Goal: Task Accomplishment & Management: Use online tool/utility

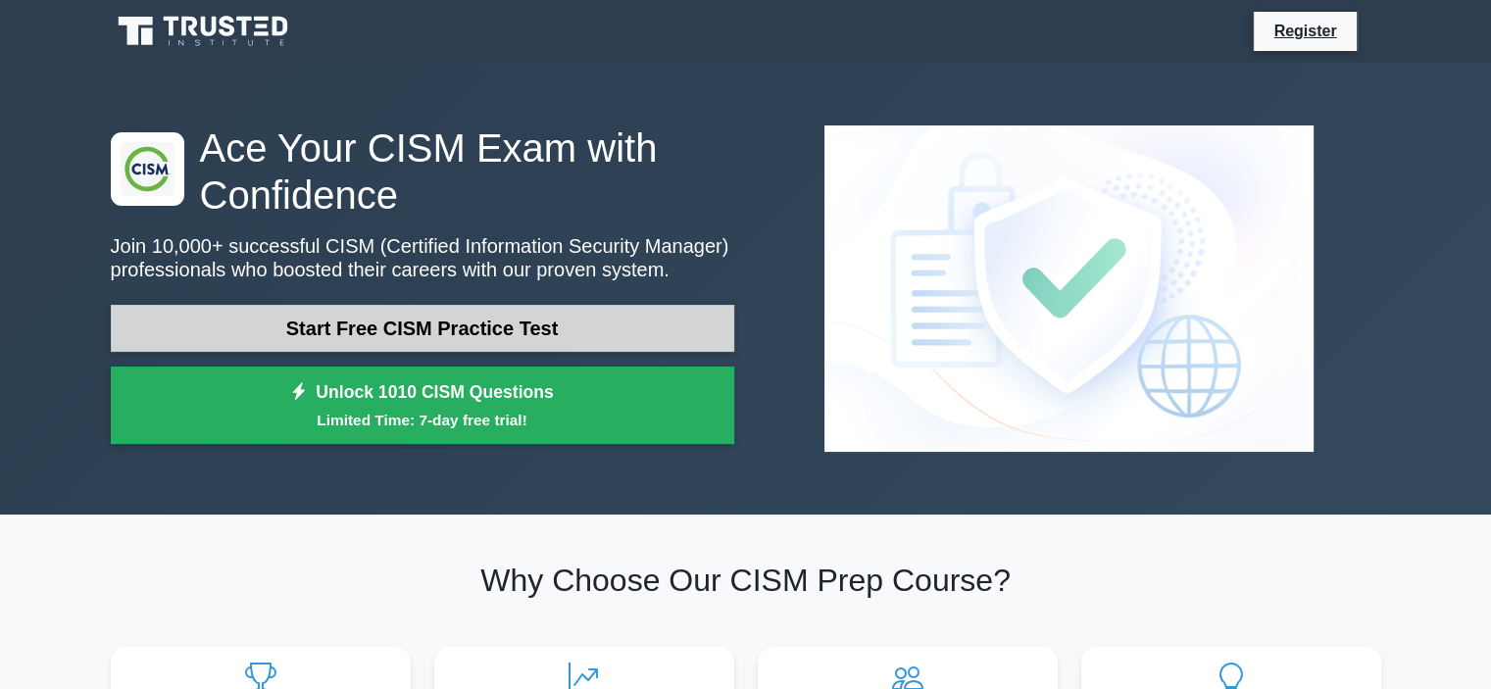
click at [470, 321] on link "Start Free CISM Practice Test" at bounding box center [423, 328] width 624 height 47
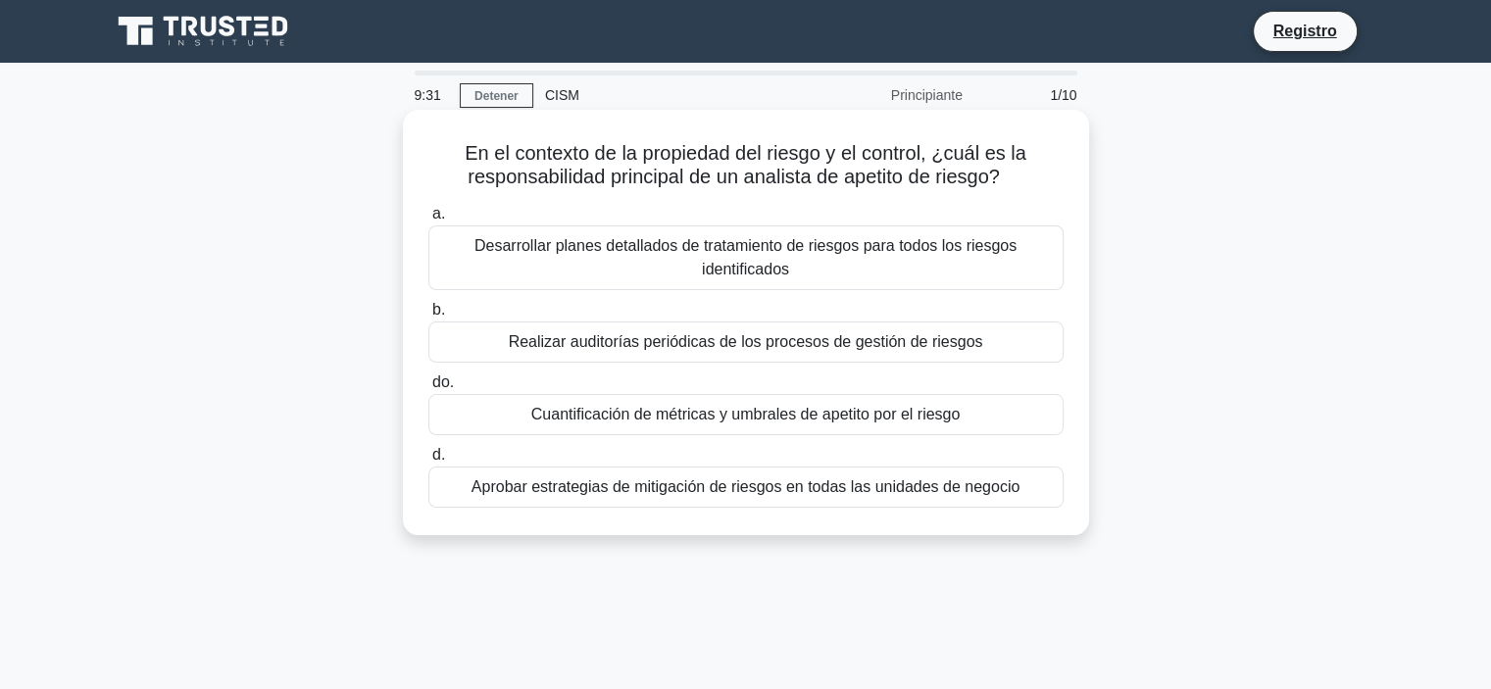
click at [631, 246] on font "Desarrollar planes detallados de tratamiento de riesgos para todos los riesgos …" at bounding box center [746, 257] width 542 height 40
click at [441, 219] on font "a." at bounding box center [438, 213] width 13 height 17
click at [428, 219] on input "a. Desarrollar planes detallados de tratamiento de riesgos para todos los riesg…" at bounding box center [428, 214] width 0 height 13
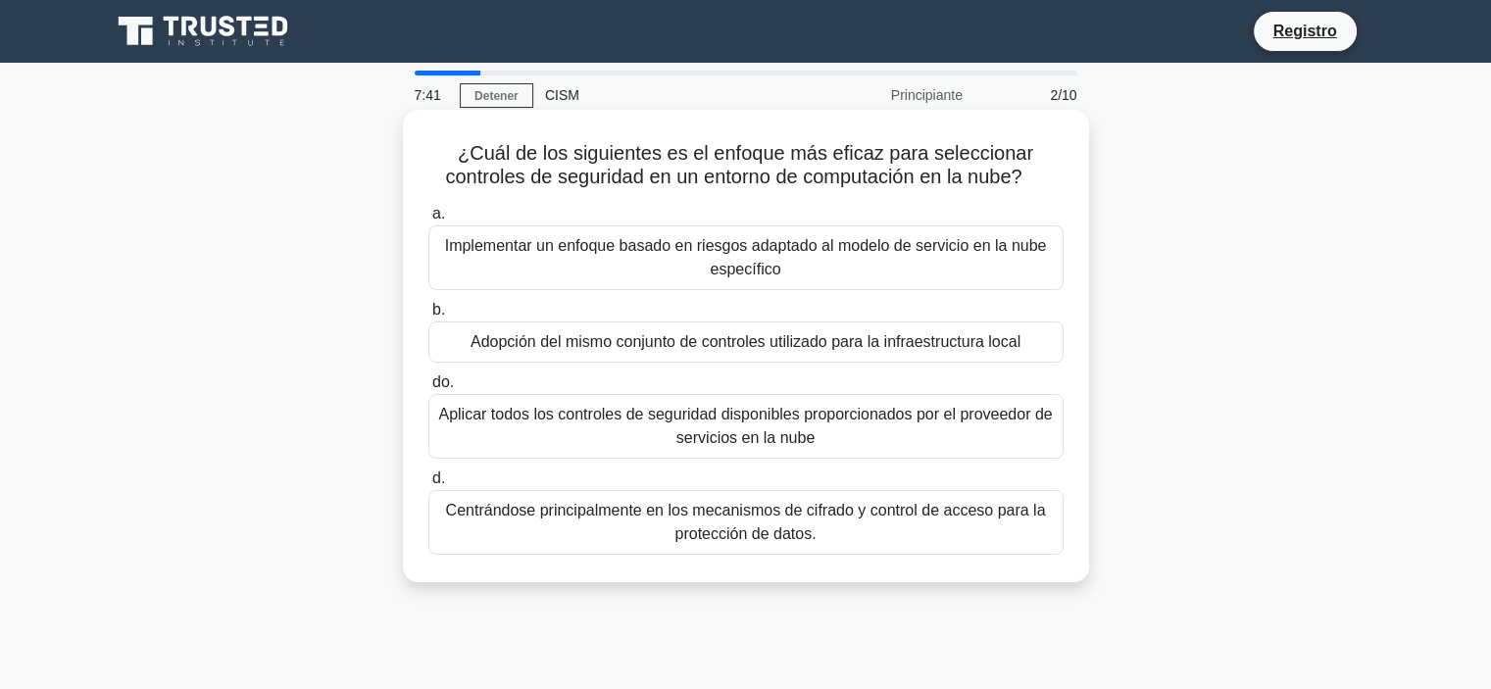
click at [559, 273] on font "Implementar un enfoque basado en riesgos adaptado al modelo de servicio en la n…" at bounding box center [746, 257] width 618 height 47
click at [428, 221] on input "a. Implementar un enfoque basado en riesgos adaptado al modelo de servicio en l…" at bounding box center [428, 214] width 0 height 13
